Goal: Contribute content: Add original content to the website for others to see

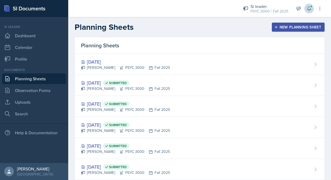
click at [312, 7] on span at bounding box center [311, 6] width 3 height 3
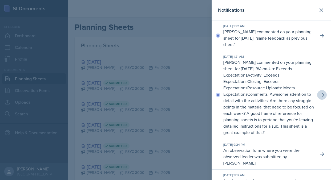
click at [323, 96] on icon at bounding box center [322, 95] width 4 height 4
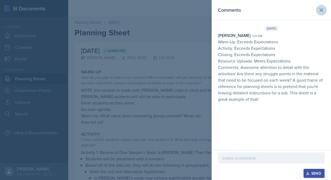
click at [318, 11] on button at bounding box center [321, 10] width 11 height 11
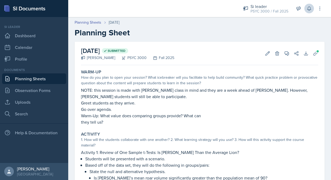
click at [312, 8] on button at bounding box center [309, 9] width 10 height 10
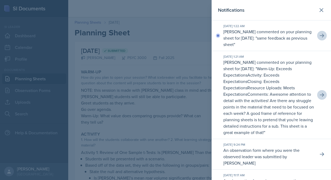
click at [319, 36] on button at bounding box center [322, 36] width 10 height 10
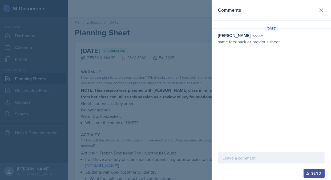
click at [232, 161] on p at bounding box center [272, 158] width 98 height 6
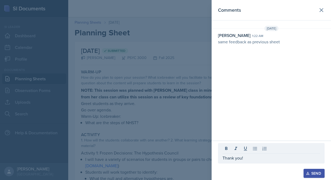
click at [313, 172] on div "Send" at bounding box center [314, 174] width 14 height 4
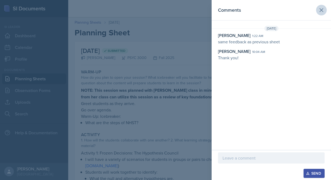
click at [323, 11] on icon at bounding box center [321, 10] width 6 height 6
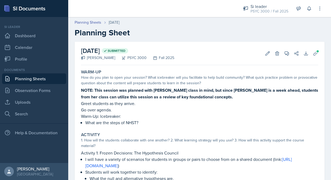
click at [309, 7] on icon at bounding box center [308, 8] width 5 height 5
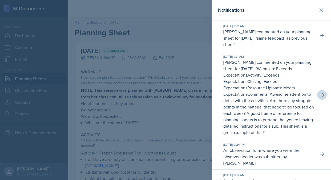
click at [318, 96] on button at bounding box center [322, 95] width 10 height 10
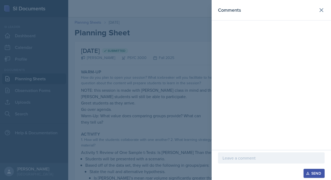
click at [230, 162] on div at bounding box center [271, 158] width 107 height 11
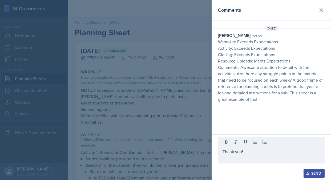
click at [314, 174] on div "Send" at bounding box center [314, 174] width 14 height 4
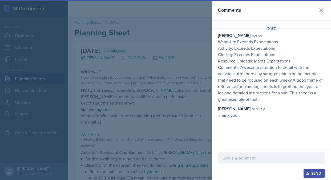
scroll to position [6, 0]
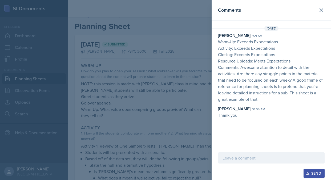
click at [324, 1] on header "Comments" at bounding box center [271, 10] width 119 height 21
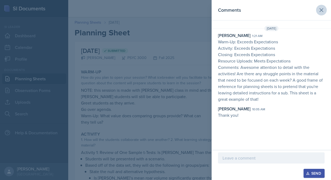
click at [322, 7] on icon at bounding box center [321, 10] width 6 height 6
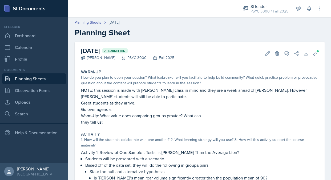
click at [24, 76] on link "Planning Sheets" at bounding box center [34, 79] width 64 height 11
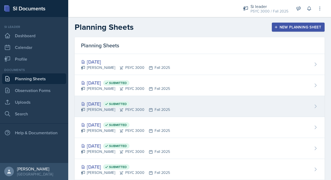
click at [106, 103] on div "[DATE] Submitted" at bounding box center [125, 103] width 89 height 7
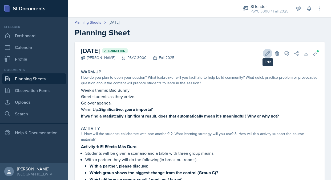
click at [269, 53] on icon at bounding box center [267, 53] width 5 height 5
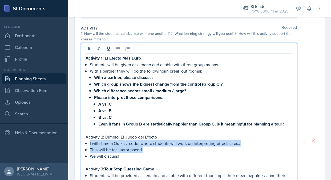
drag, startPoint x: 193, startPoint y: 135, endPoint x: 233, endPoint y: 148, distance: 42.0
click at [233, 148] on ul "I will share a Quizizz code, where students will work on interpreting effect si…" at bounding box center [191, 149] width 203 height 19
click at [233, 148] on p "This will be facilitator paced." at bounding box center [191, 150] width 203 height 6
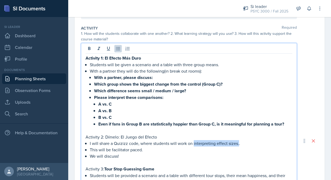
drag, startPoint x: 238, startPoint y: 145, endPoint x: 193, endPoint y: 144, distance: 44.5
click at [193, 144] on p "I will share a Quizizz code, where students will work on interpreting effect si…" at bounding box center [191, 143] width 203 height 6
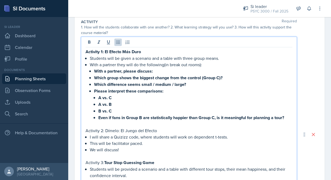
scroll to position [119, 0]
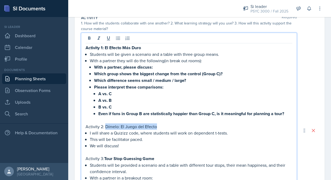
drag, startPoint x: 155, startPoint y: 127, endPoint x: 106, endPoint y: 128, distance: 49.6
click at [106, 128] on p "Activity 2: Dímelo: El Juego del Efecto" at bounding box center [189, 127] width 207 height 6
click at [135, 147] on p "We will discuss!" at bounding box center [191, 146] width 203 height 6
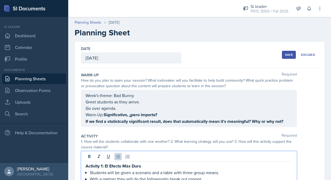
scroll to position [0, 0]
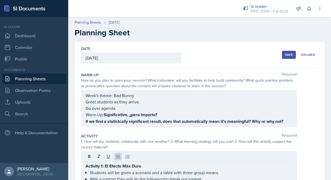
click at [289, 54] on div "Save" at bounding box center [289, 55] width 8 height 4
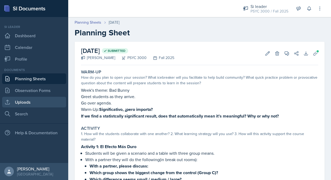
click at [24, 101] on link "Uploads" at bounding box center [34, 102] width 64 height 11
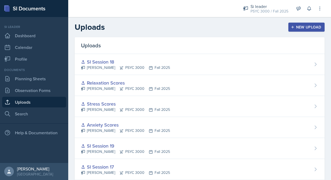
click at [313, 27] on div "New Upload" at bounding box center [307, 27] width 30 height 4
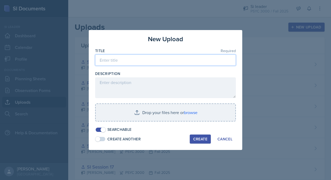
click at [176, 58] on input at bounding box center [165, 60] width 141 height 11
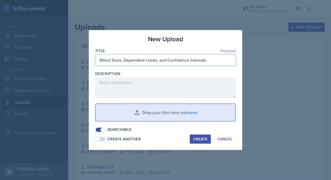
type input "Effect Sizes, Dependent t-tests, and Confidence Intervals"
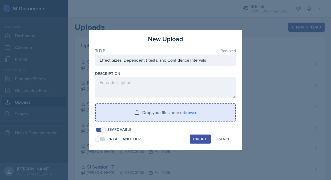
click at [163, 114] on input "file" at bounding box center [166, 112] width 140 height 17
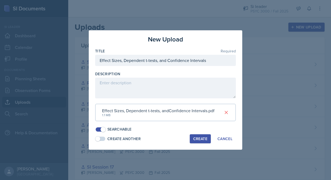
click at [201, 137] on div "Create" at bounding box center [200, 139] width 14 height 4
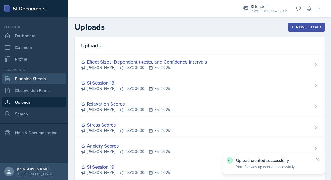
click at [38, 78] on link "Planning Sheets" at bounding box center [34, 79] width 64 height 11
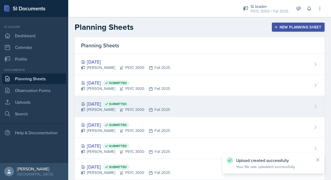
click at [126, 108] on div "[PERSON_NAME] PSYC 3000 Fall 2025" at bounding box center [125, 110] width 89 height 6
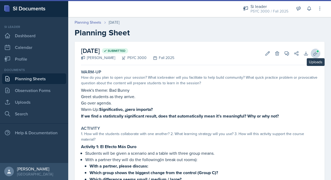
click at [316, 52] on icon at bounding box center [315, 53] width 4 height 4
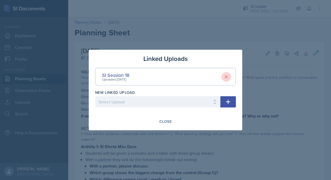
click at [225, 76] on icon at bounding box center [226, 77] width 3 height 3
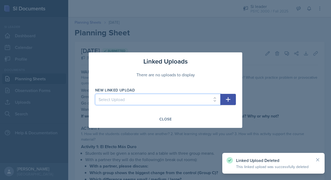
select select "5b174068-3005-451d-8880-c44c209691e5"
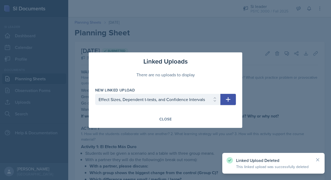
click at [232, 102] on button "button" at bounding box center [227, 99] width 15 height 11
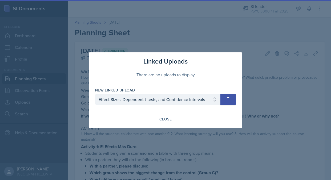
select select
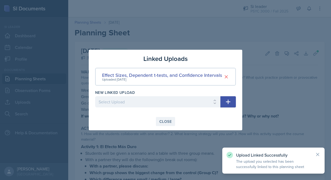
click at [164, 121] on div "Close" at bounding box center [165, 122] width 12 height 4
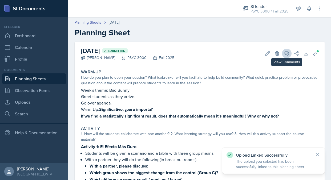
click at [287, 52] on span at bounding box center [288, 51] width 3 height 3
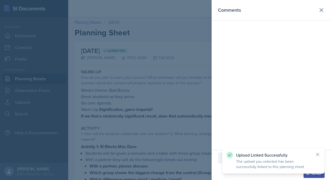
click at [221, 159] on div at bounding box center [271, 158] width 107 height 11
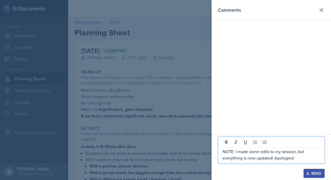
click at [320, 172] on div "Send" at bounding box center [314, 174] width 14 height 4
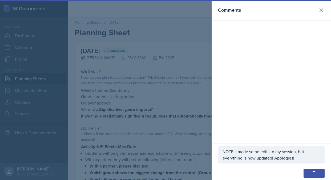
scroll to position [6, 0]
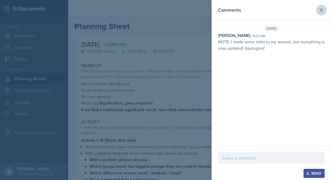
click at [321, 10] on icon at bounding box center [321, 10] width 3 height 3
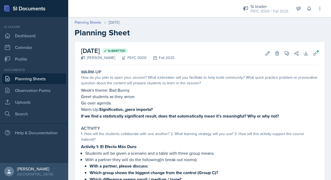
scroll to position [0, 0]
